Goal: Transaction & Acquisition: Purchase product/service

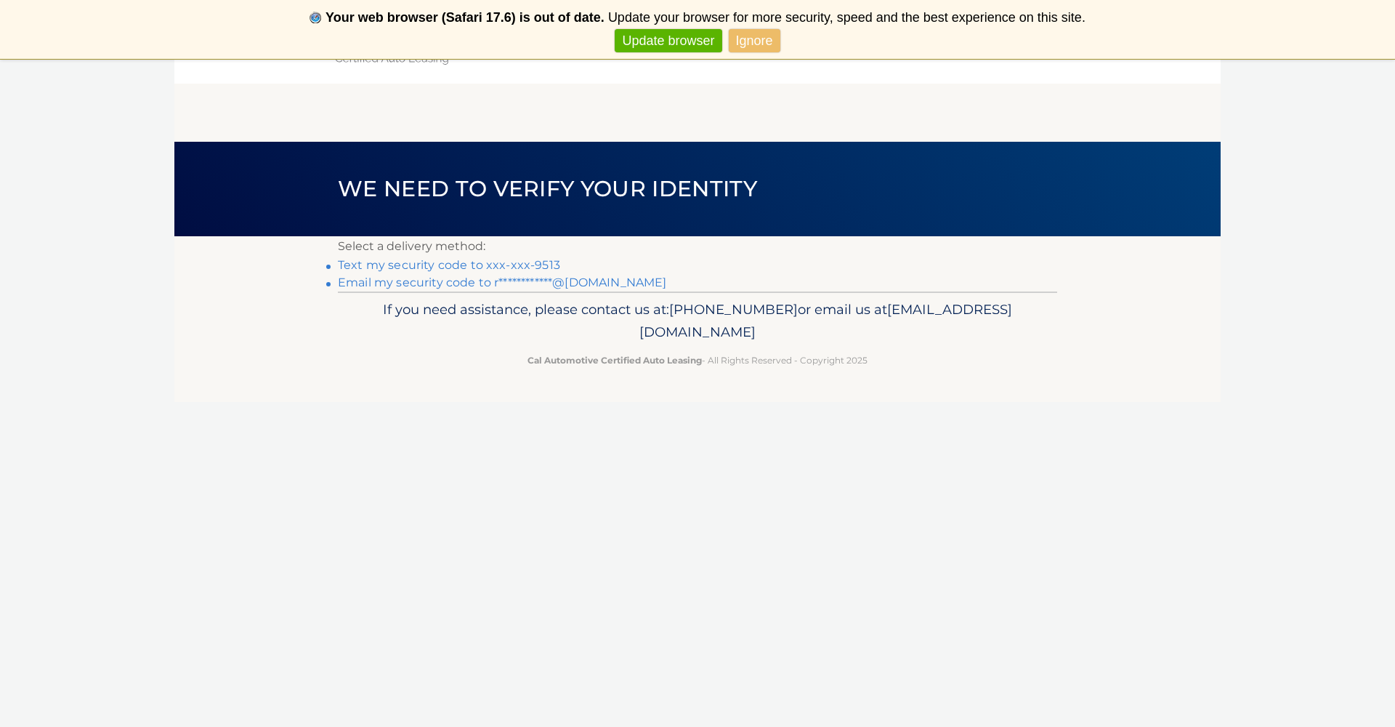
click at [548, 267] on link "Text my security code to xxx-xxx-9513" at bounding box center [449, 265] width 222 height 14
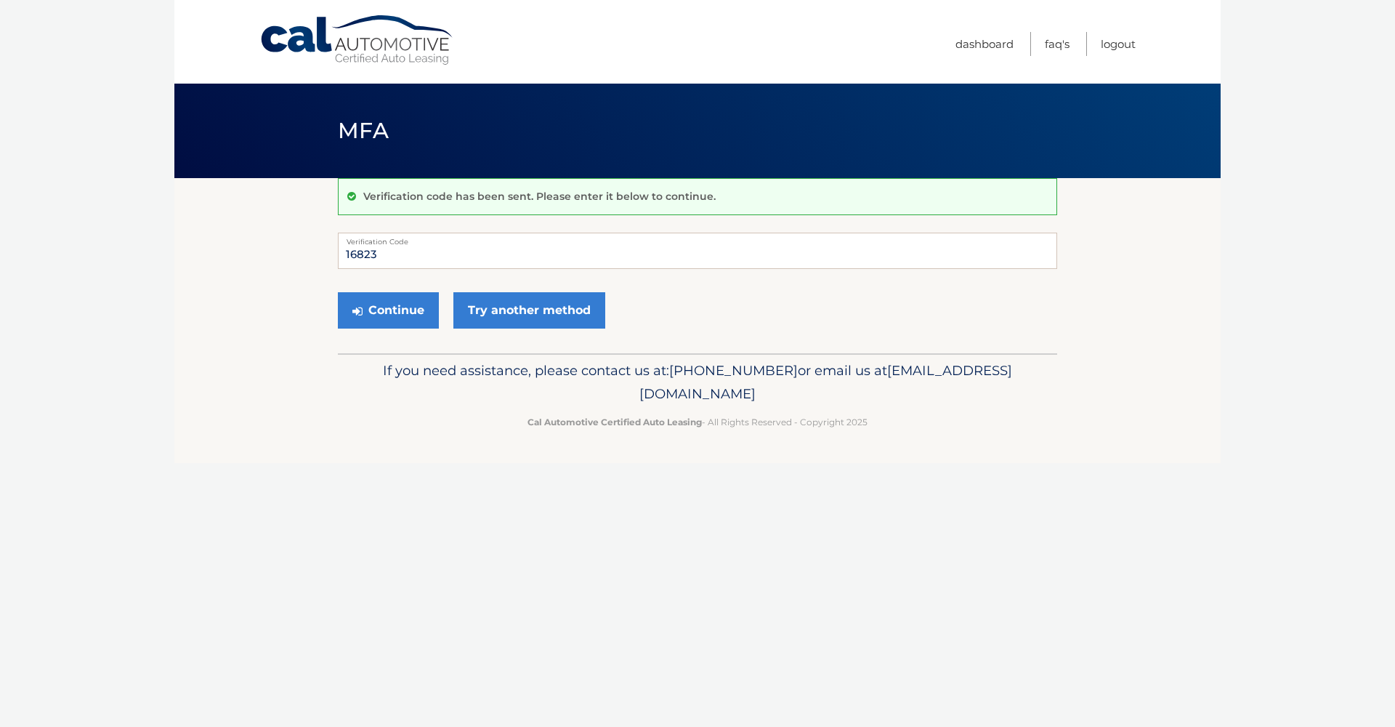
type input "168234"
click at [388, 310] on button "Continue" at bounding box center [388, 310] width 101 height 36
click at [403, 315] on button "Continue" at bounding box center [388, 310] width 101 height 36
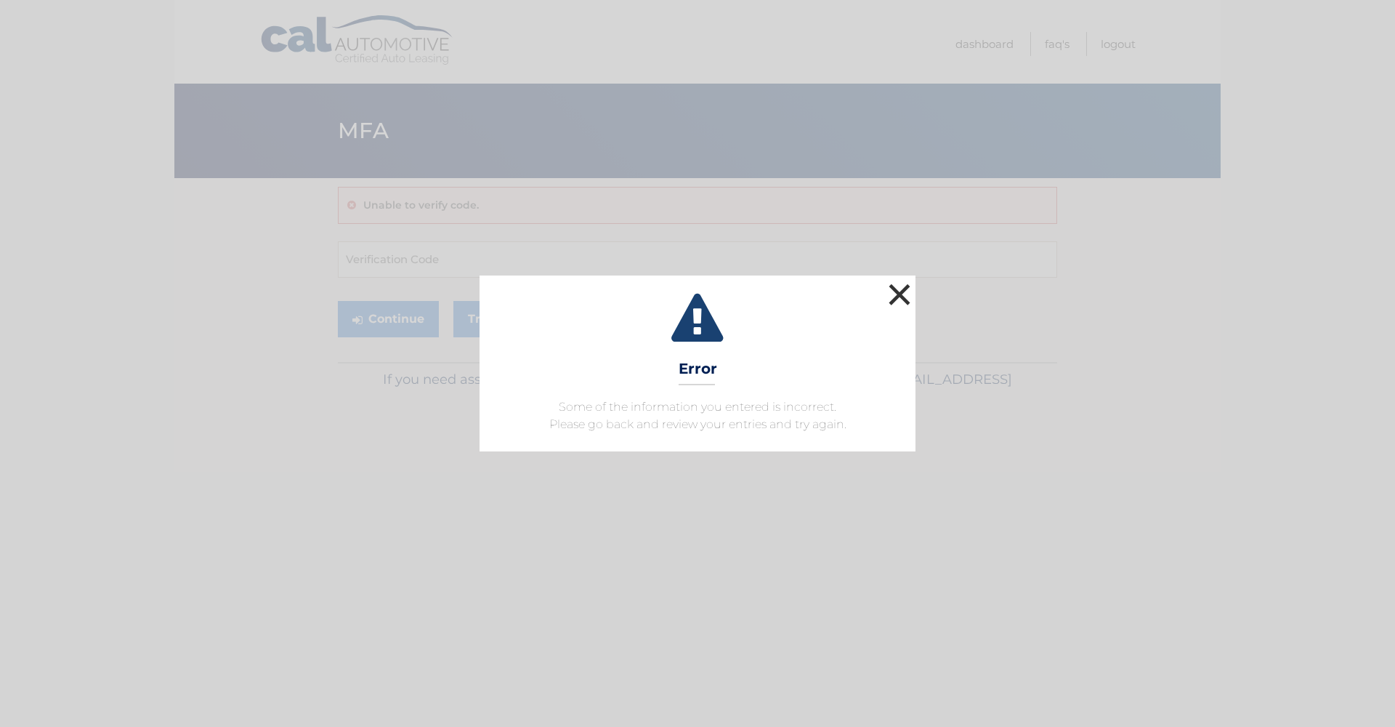
click at [904, 294] on button "×" at bounding box center [899, 294] width 29 height 29
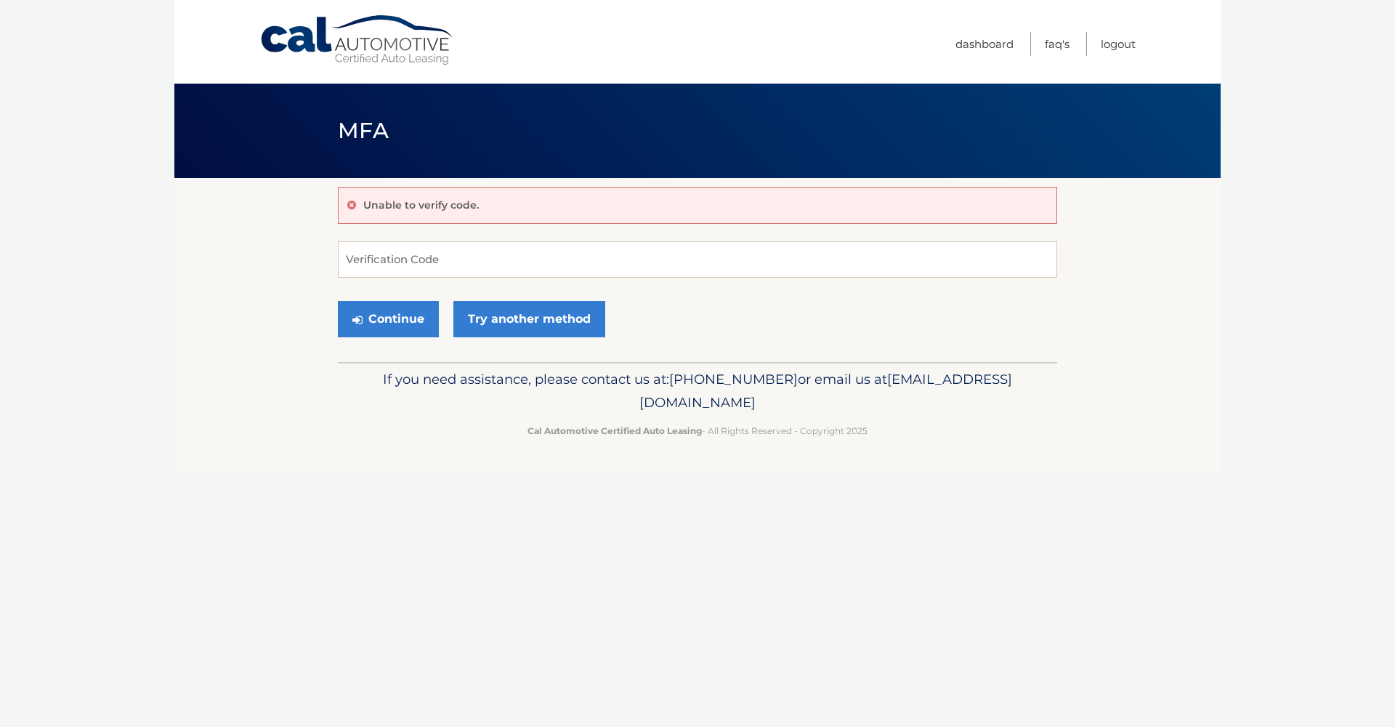
click at [251, 726] on div "Cal Automotive Menu Dashboard FAQ's Logout MFA" at bounding box center [697, 363] width 1047 height 727
click at [458, 255] on input "Verification Code" at bounding box center [698, 259] width 720 height 36
click at [471, 196] on div "Unable to verify code." at bounding box center [698, 205] width 720 height 37
click at [530, 321] on link "Try another method" at bounding box center [530, 319] width 152 height 36
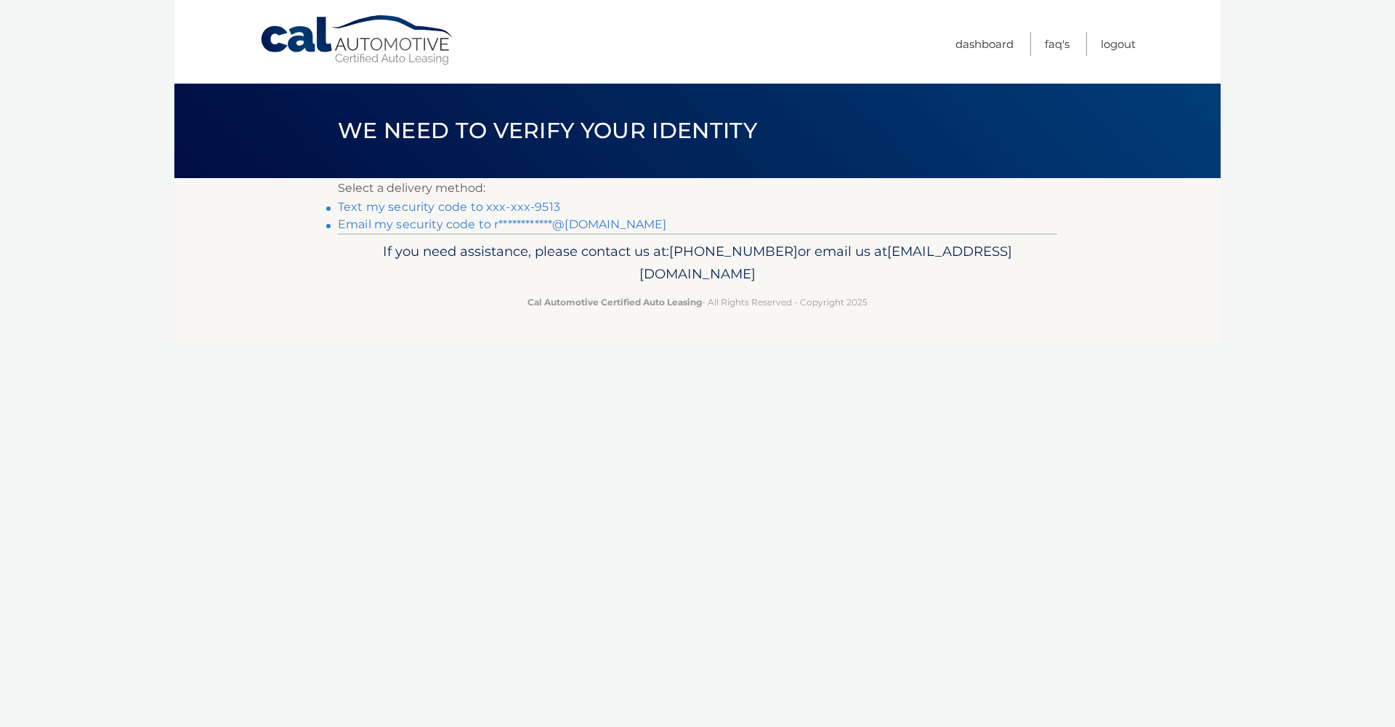
click at [464, 206] on link "Text my security code to xxx-xxx-9513" at bounding box center [449, 207] width 222 height 14
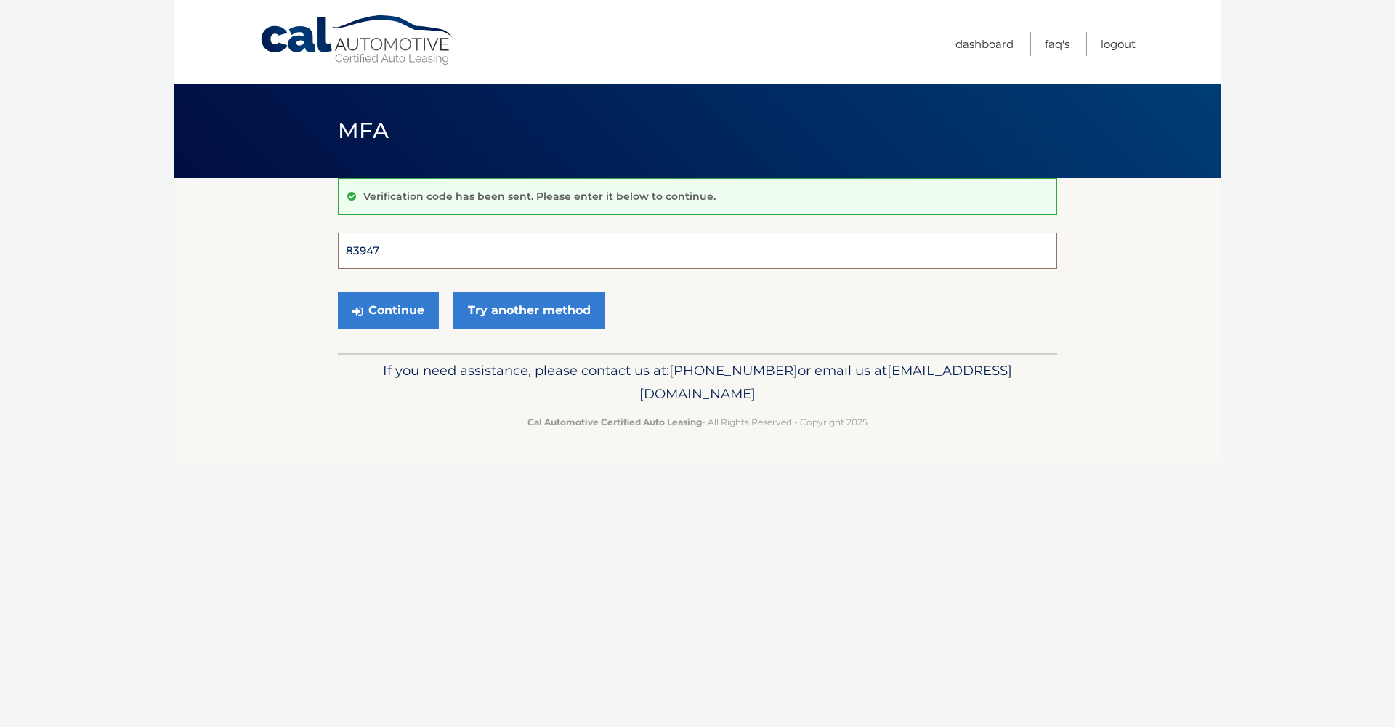
type input "839475"
click at [388, 310] on button "Continue" at bounding box center [388, 310] width 101 height 36
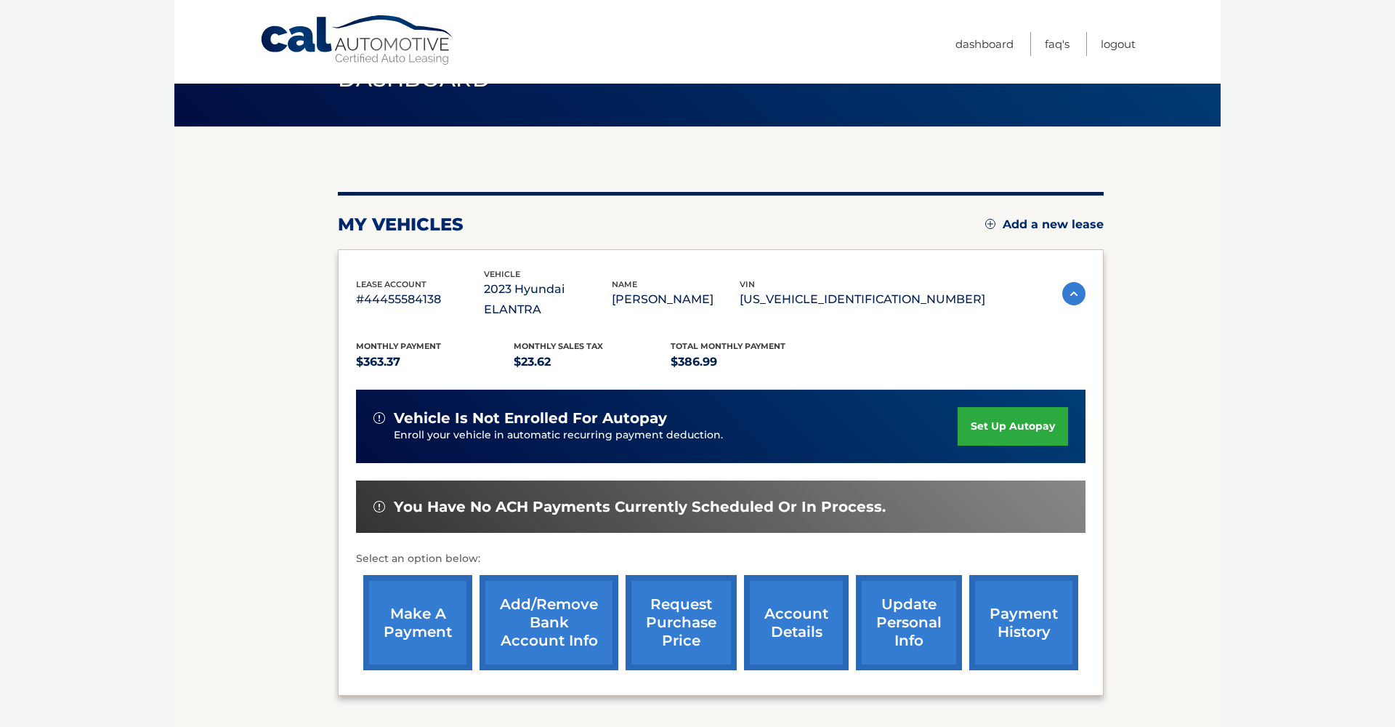
scroll to position [64, 0]
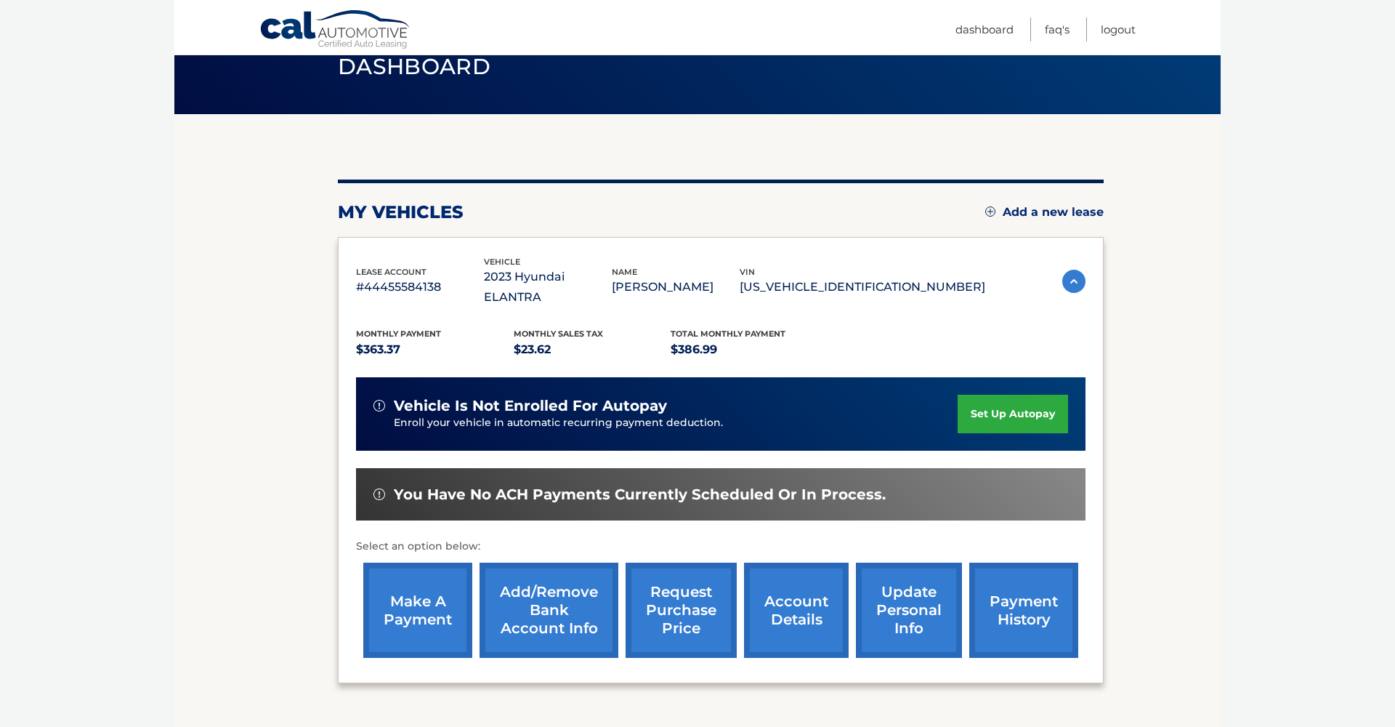
click at [425, 577] on link "make a payment" at bounding box center [417, 610] width 109 height 95
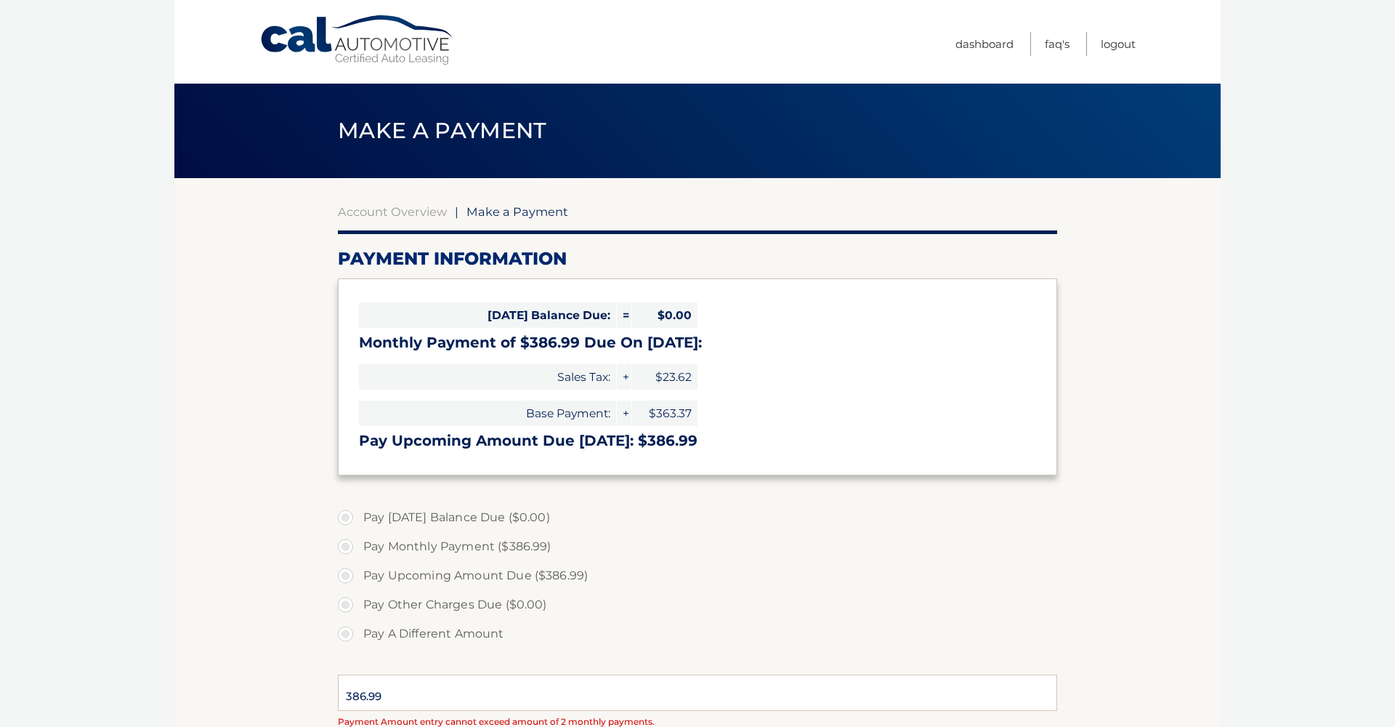
select select "YzUwZGVmMmUtNjRlMS00Y2QwLWE5ZTItNTI5ZGVkMDlhYWU2"
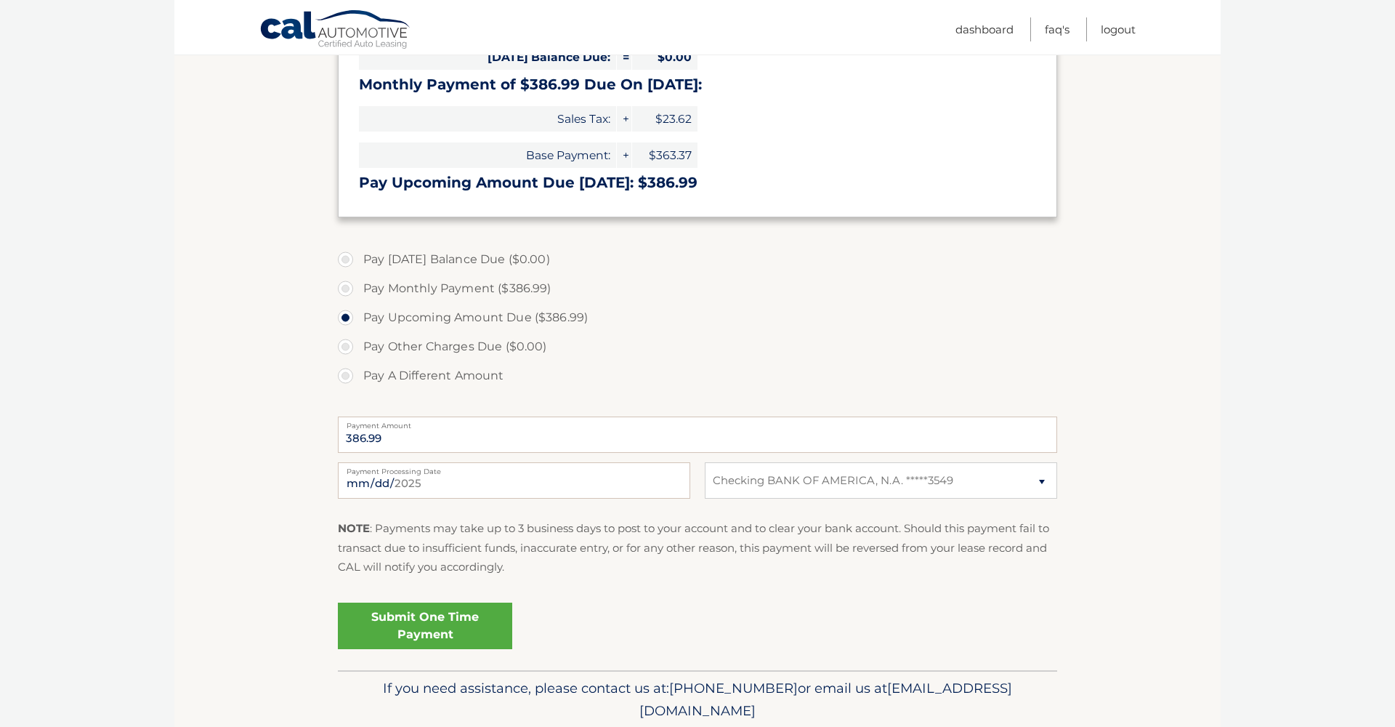
scroll to position [264, 0]
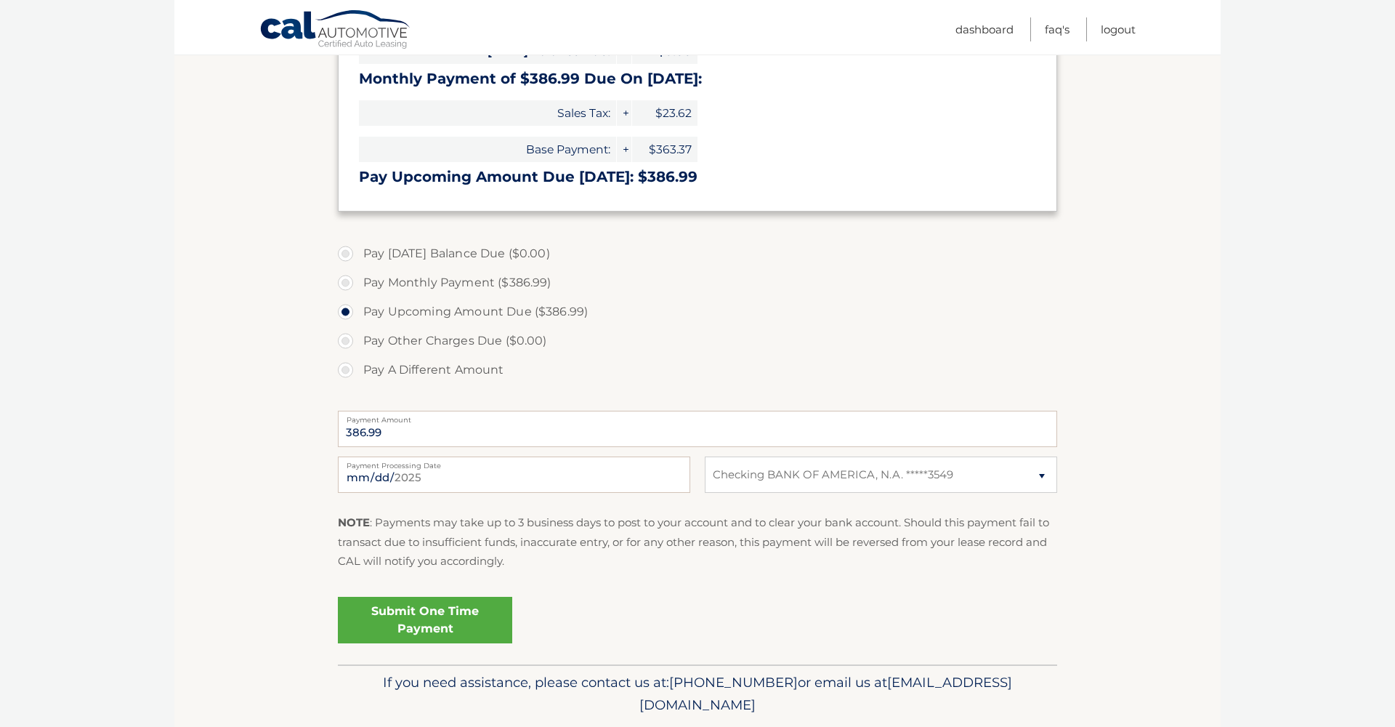
click at [448, 618] on link "Submit One Time Payment" at bounding box center [425, 620] width 174 height 47
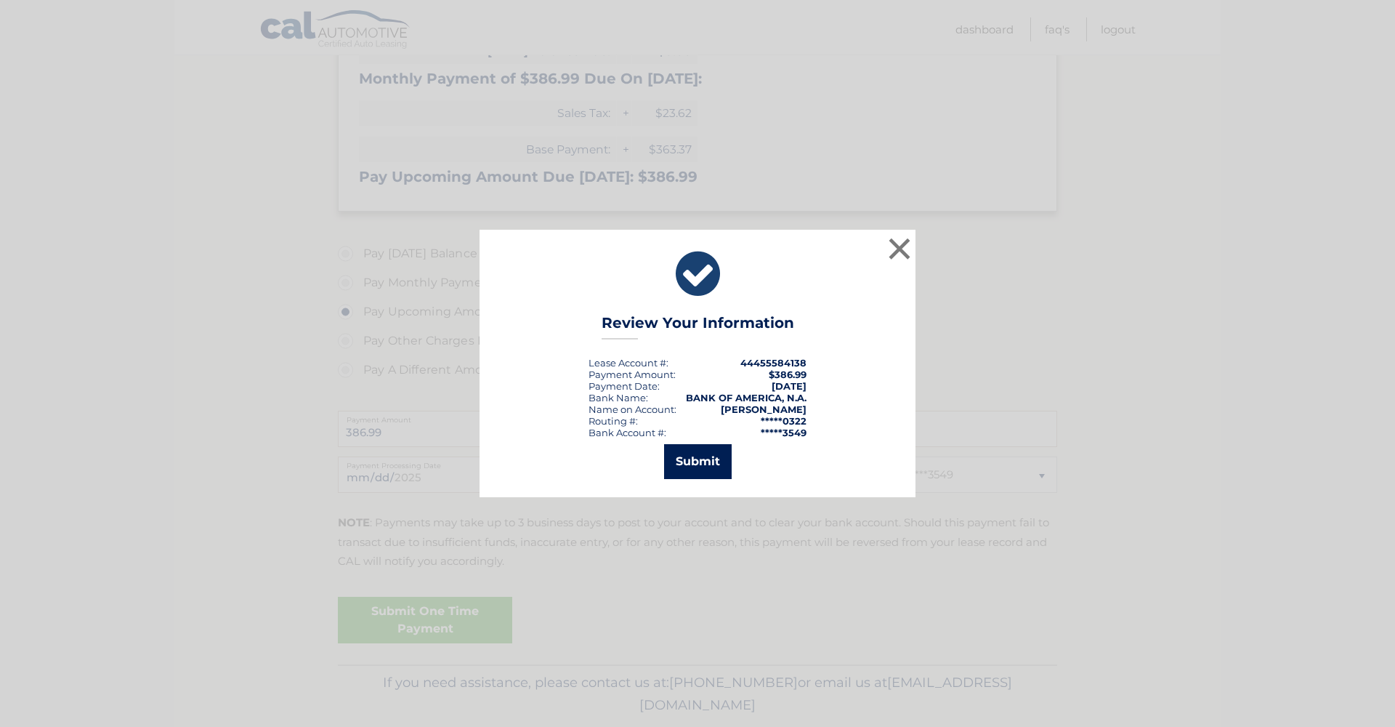
click at [693, 467] on button "Submit" at bounding box center [698, 461] width 68 height 35
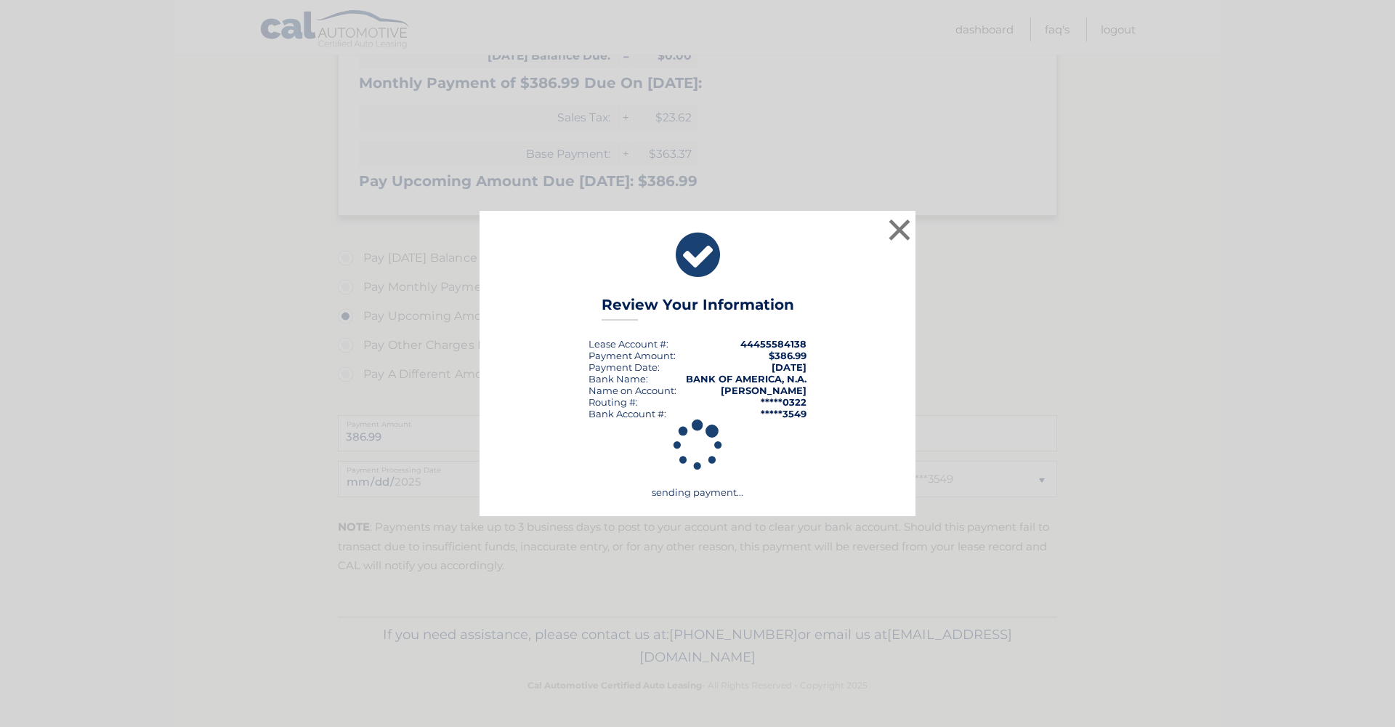
scroll to position [256, 0]
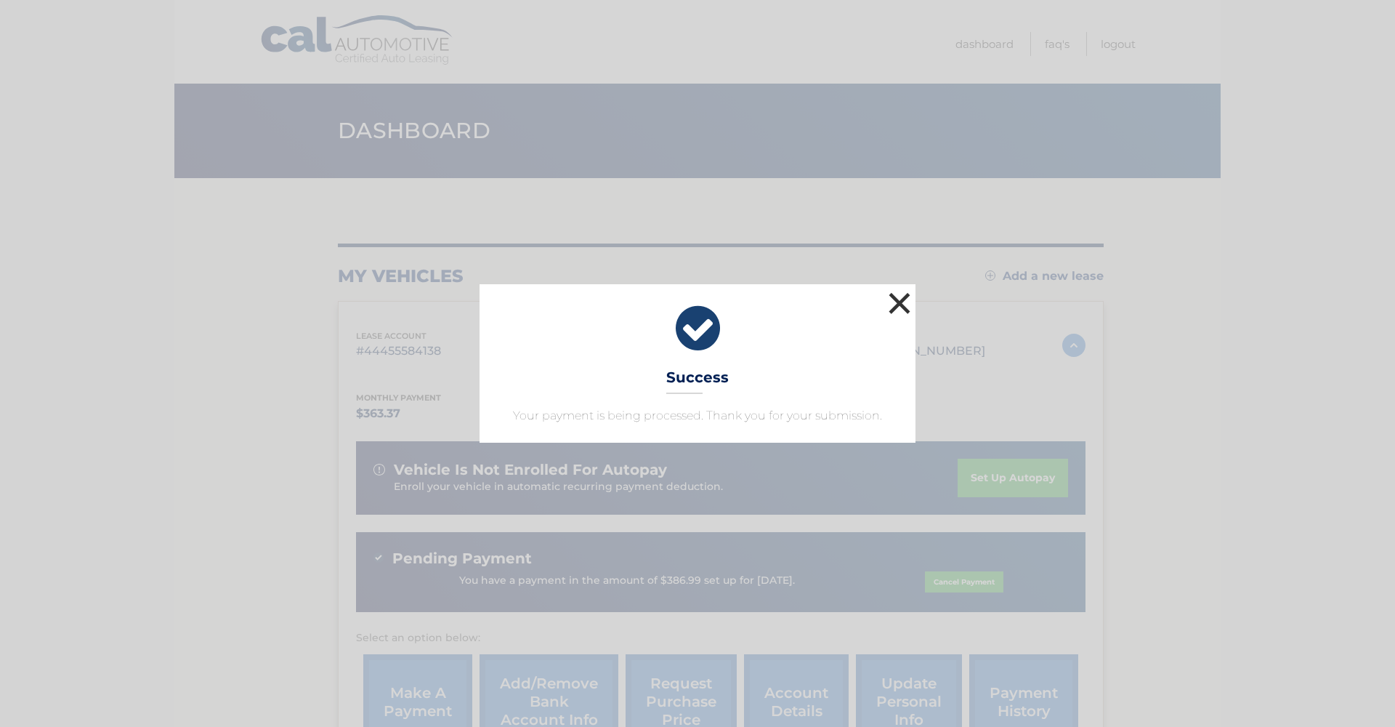
click at [901, 299] on button "×" at bounding box center [899, 303] width 29 height 29
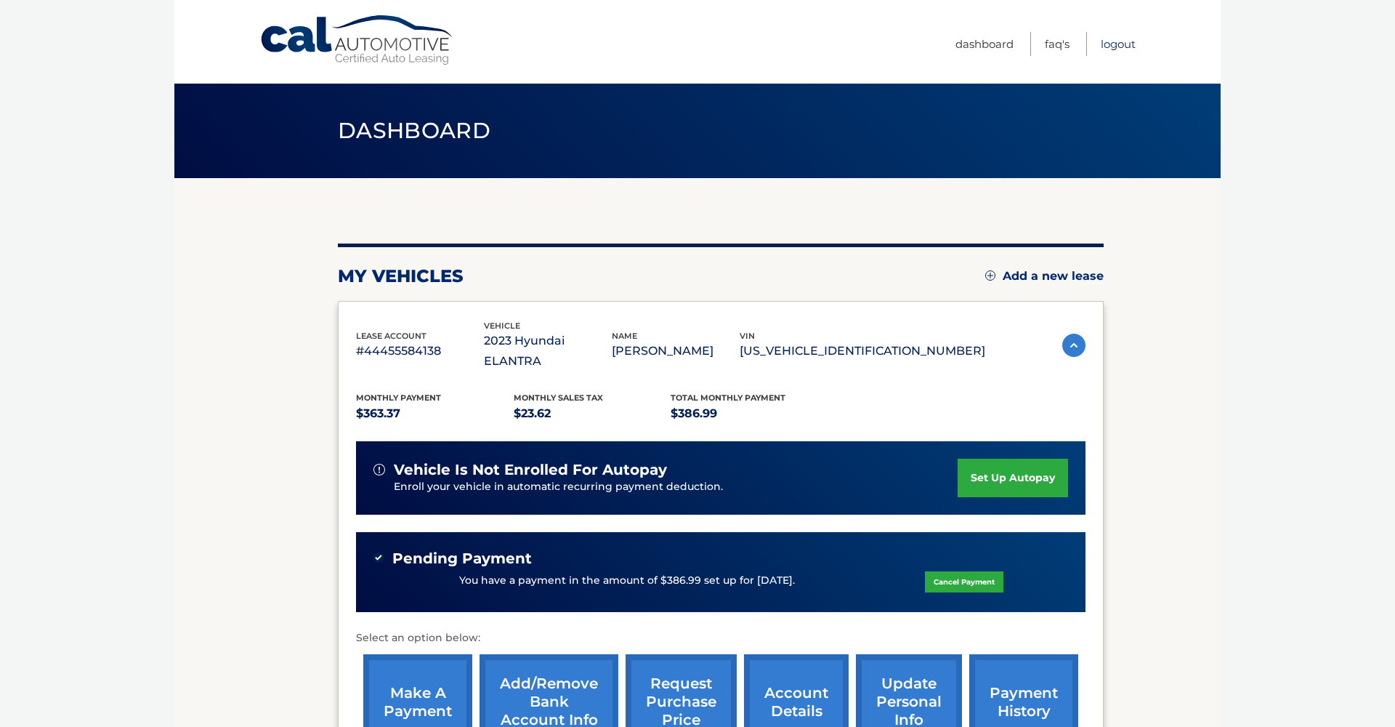
click at [1120, 49] on link "Logout" at bounding box center [1118, 44] width 35 height 24
